Goal: Find specific page/section: Find specific page/section

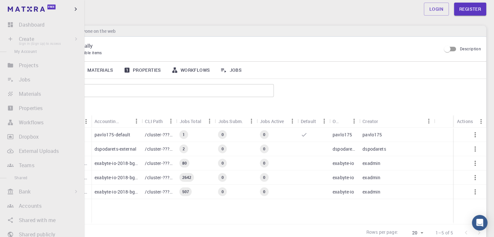
click at [14, 37] on li "Create Sign In (Sign Up) to Access New Job New Material Create Material Upload …" at bounding box center [42, 38] width 84 height 13
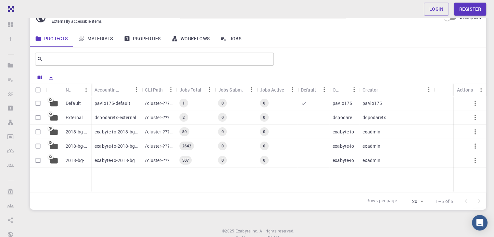
scroll to position [32, 0]
click at [152, 101] on p "/cluster-???-home/pavlo175/pavlo175-default" at bounding box center [159, 102] width 28 height 6
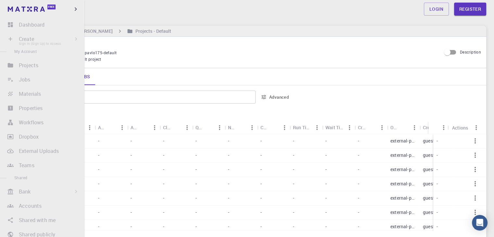
click at [26, 39] on li "Create Sign In (Sign Up) to Access New Job New Material Create Material Upload …" at bounding box center [42, 38] width 84 height 13
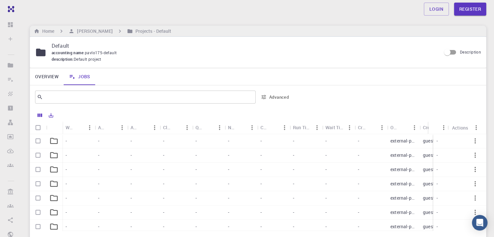
click at [110, 90] on div "​ Advanced" at bounding box center [163, 97] width 257 height 16
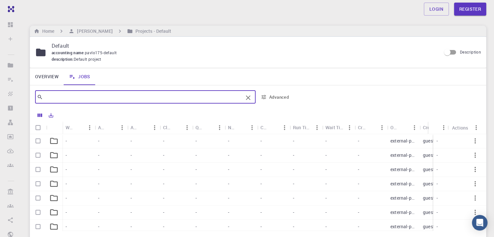
click at [110, 94] on input "text" at bounding box center [143, 97] width 200 height 9
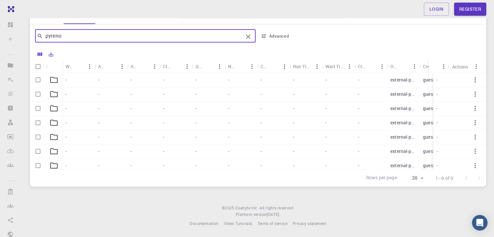
type input "pyreno"
